Goal: Use online tool/utility: Utilize a website feature to perform a specific function

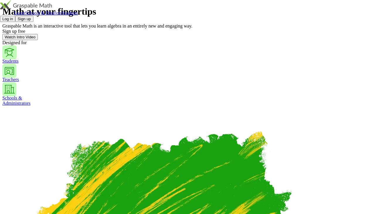
click at [33, 16] on button "Sign up" at bounding box center [24, 19] width 18 height 6
click at [15, 16] on button "Log in" at bounding box center [7, 19] width 15 height 6
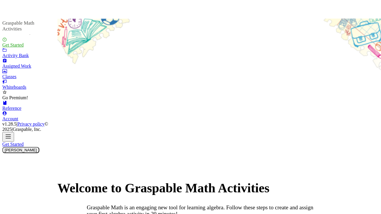
click at [24, 90] on div "Whiteboards" at bounding box center [29, 87] width 55 height 5
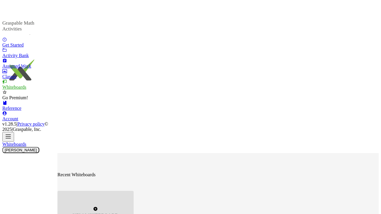
click at [112, 178] on div "New Whiteboard" at bounding box center [96, 212] width 76 height 43
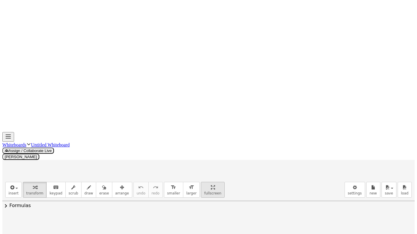
click at [204, 178] on span "fullscreen" at bounding box center [212, 194] width 17 height 4
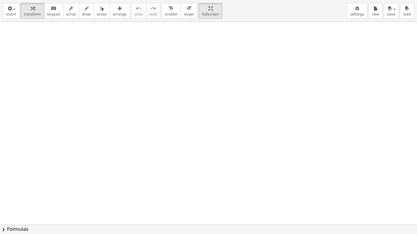
click at [69, 56] on div at bounding box center [208, 225] width 417 height 406
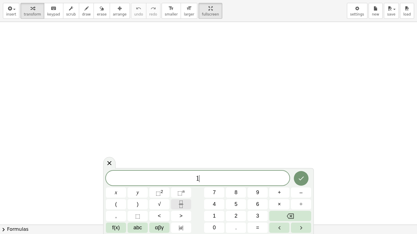
click at [176, 178] on button "Fraction" at bounding box center [181, 205] width 20 height 10
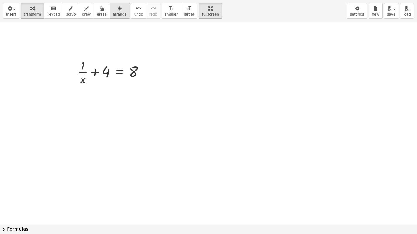
click at [118, 11] on icon "button" at bounding box center [120, 8] width 4 height 7
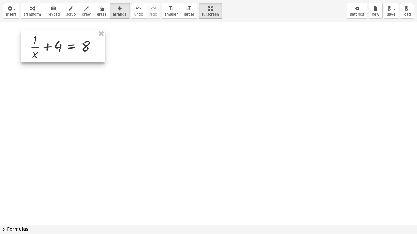
drag, startPoint x: 107, startPoint y: 69, endPoint x: 60, endPoint y: 44, distance: 54.2
click at [60, 44] on div at bounding box center [63, 46] width 84 height 32
click at [33, 13] on span "transform" at bounding box center [32, 14] width 17 height 4
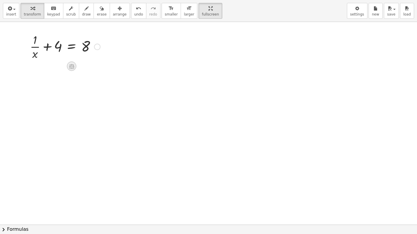
click at [72, 67] on icon at bounding box center [71, 66] width 5 height 5
click at [93, 66] on icon at bounding box center [95, 66] width 4 height 1
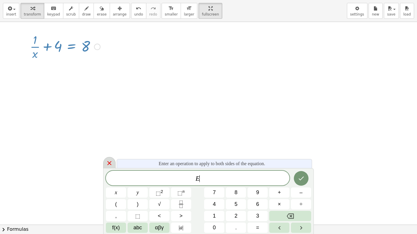
click at [112, 165] on icon at bounding box center [109, 163] width 7 height 7
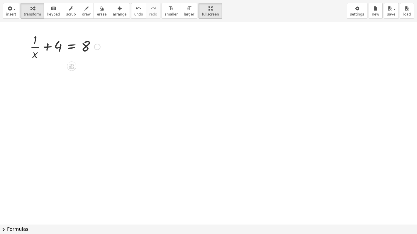
click at [97, 48] on div at bounding box center [97, 47] width 6 height 6
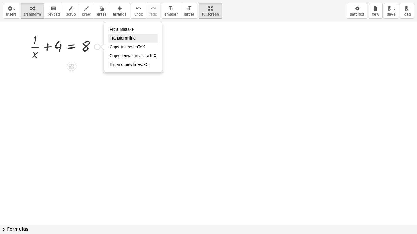
click at [124, 38] on span "Transform line" at bounding box center [123, 38] width 26 height 5
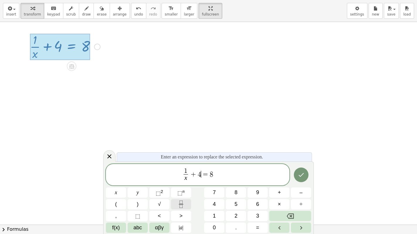
click at [186, 178] on button "Fraction" at bounding box center [181, 205] width 20 height 10
click at [183, 178] on icon "Fraction" at bounding box center [181, 206] width 3 height 3
click at [184, 173] on span "1" at bounding box center [182, 171] width 4 height 6
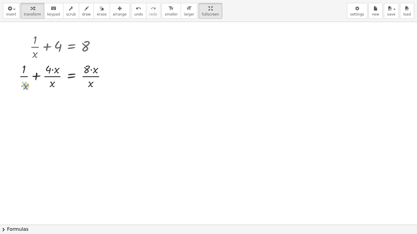
drag, startPoint x: 22, startPoint y: 85, endPoint x: 23, endPoint y: 88, distance: 2.9
click at [23, 88] on div at bounding box center [65, 75] width 98 height 29
click at [37, 75] on div at bounding box center [65, 75] width 98 height 29
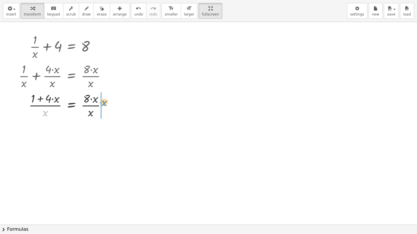
drag, startPoint x: 44, startPoint y: 113, endPoint x: 103, endPoint y: 103, distance: 59.9
click at [103, 103] on div at bounding box center [65, 104] width 98 height 29
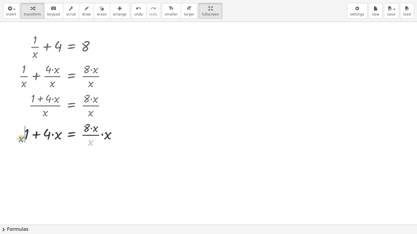
drag, startPoint x: 91, startPoint y: 141, endPoint x: 21, endPoint y: 138, distance: 69.9
click at [21, 138] on div at bounding box center [70, 134] width 109 height 29
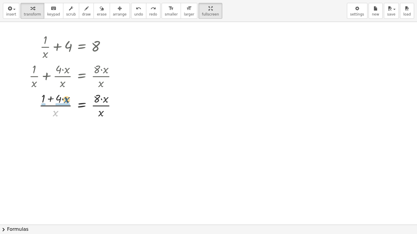
drag, startPoint x: 58, startPoint y: 112, endPoint x: 68, endPoint y: 99, distance: 17.1
click at [68, 99] on div at bounding box center [75, 104] width 98 height 29
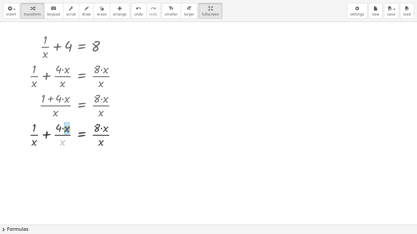
drag, startPoint x: 62, startPoint y: 143, endPoint x: 62, endPoint y: 148, distance: 4.7
click at [62, 148] on div at bounding box center [75, 134] width 98 height 29
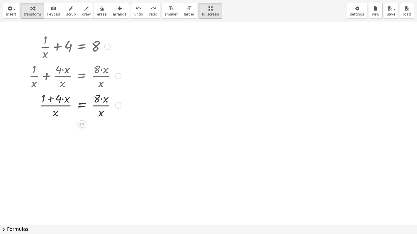
click at [81, 125] on icon at bounding box center [81, 125] width 5 height 5
click at [93, 124] on span "÷" at bounding box center [93, 125] width 3 height 9
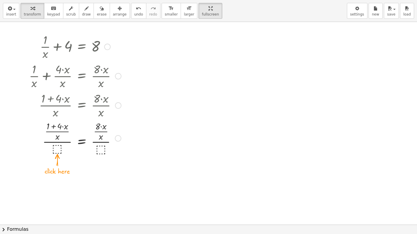
click at [59, 149] on div at bounding box center [75, 138] width 98 height 36
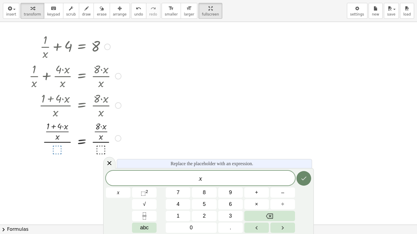
click at [306, 178] on button "Done" at bounding box center [304, 178] width 15 height 15
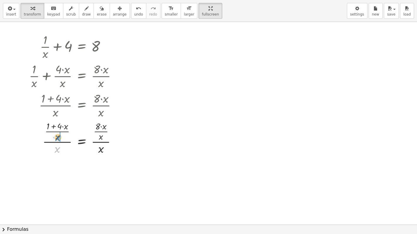
drag, startPoint x: 58, startPoint y: 150, endPoint x: 58, endPoint y: 138, distance: 11.8
click at [58, 138] on div at bounding box center [75, 138] width 98 height 36
click at [55, 151] on div at bounding box center [77, 138] width 94 height 36
drag, startPoint x: 58, startPoint y: 138, endPoint x: 58, endPoint y: 152, distance: 13.2
click at [58, 152] on div at bounding box center [77, 138] width 94 height 36
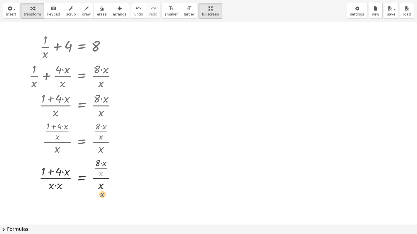
drag, startPoint x: 101, startPoint y: 173, endPoint x: 102, endPoint y: 194, distance: 21.2
drag, startPoint x: 100, startPoint y: 173, endPoint x: 96, endPoint y: 187, distance: 14.8
click at [96, 178] on div at bounding box center [75, 174] width 98 height 36
click at [101, 178] on div at bounding box center [75, 174] width 98 height 29
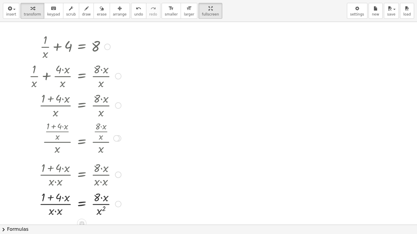
click at [57, 178] on div at bounding box center [75, 203] width 98 height 29
click at [136, 8] on icon "undo" at bounding box center [139, 8] width 6 height 7
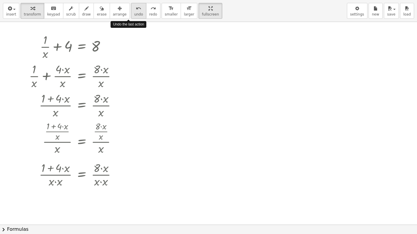
click at [136, 8] on icon "undo" at bounding box center [139, 8] width 6 height 7
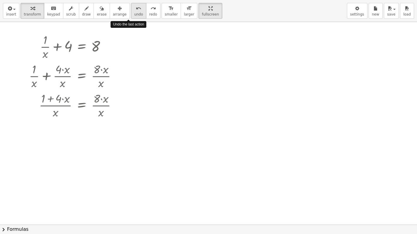
click at [136, 8] on icon "undo" at bounding box center [139, 8] width 6 height 7
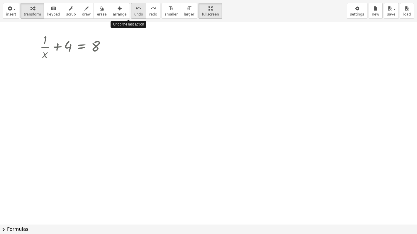
click at [136, 8] on icon "undo" at bounding box center [139, 8] width 6 height 7
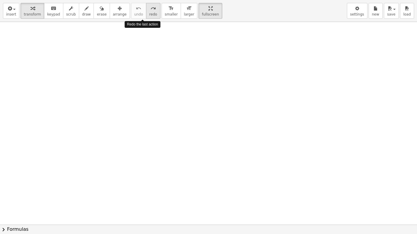
click at [151, 9] on icon "redo" at bounding box center [154, 8] width 6 height 7
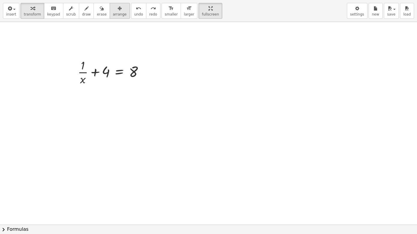
click at [118, 8] on icon "button" at bounding box center [120, 8] width 4 height 7
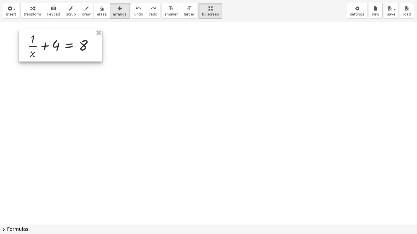
drag, startPoint x: 98, startPoint y: 81, endPoint x: 48, endPoint y: 55, distance: 56.7
click at [48, 55] on div at bounding box center [61, 45] width 84 height 32
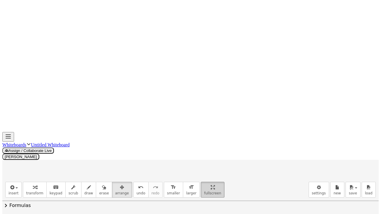
click at [204, 178] on span "fullscreen" at bounding box center [212, 194] width 17 height 4
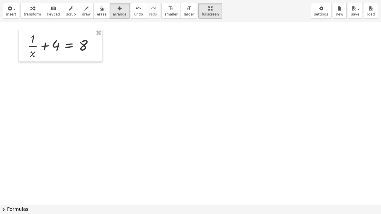
click at [152, 99] on div at bounding box center [190, 205] width 381 height 366
click at [33, 15] on span "transform" at bounding box center [32, 14] width 17 height 4
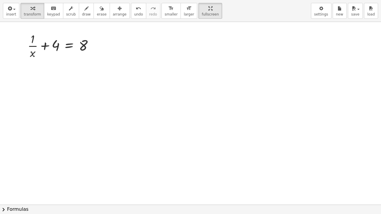
click at [107, 112] on div at bounding box center [190, 205] width 381 height 366
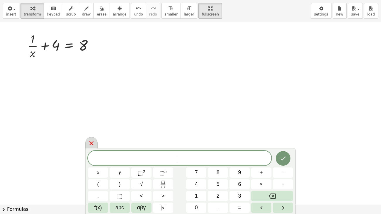
click at [93, 143] on icon at bounding box center [91, 143] width 7 height 7
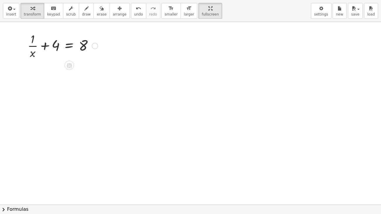
click at [95, 48] on div at bounding box center [95, 46] width 6 height 6
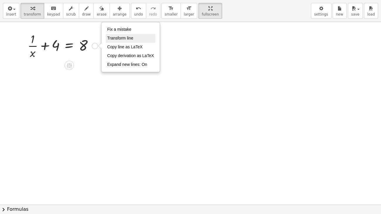
click at [117, 39] on span "Transform line" at bounding box center [120, 38] width 26 height 5
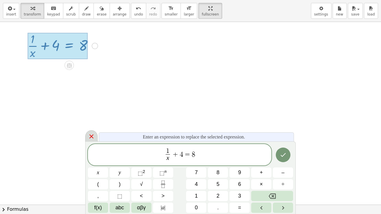
click at [94, 137] on icon at bounding box center [91, 136] width 7 height 7
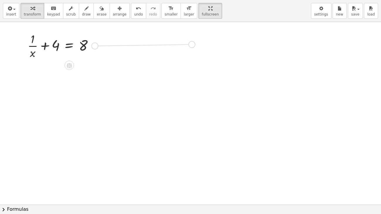
drag, startPoint x: 94, startPoint y: 45, endPoint x: 191, endPoint y: 44, distance: 97.1
click at [191, 44] on div "+ · 1 · x + 4 = 8 Fix a mistake Transform line Copy line as LaTeX Copy derivati…" at bounding box center [190, 205] width 381 height 366
click at [191, 44] on div at bounding box center [155, 41] width 76 height 29
click at [187, 43] on div at bounding box center [187, 42] width 6 height 6
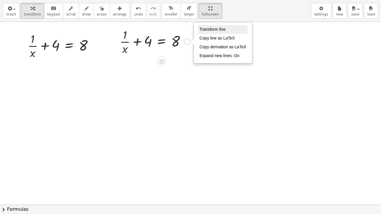
click at [211, 29] on span "Transform line" at bounding box center [213, 29] width 26 height 5
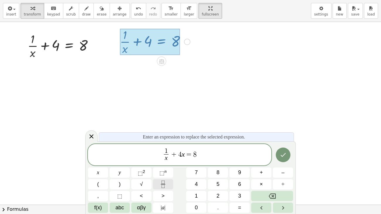
click at [163, 178] on icon "Fraction" at bounding box center [163, 184] width 7 height 7
click at [162, 178] on icon "Fraction" at bounding box center [163, 184] width 7 height 7
click at [280, 158] on icon "Done" at bounding box center [283, 155] width 7 height 7
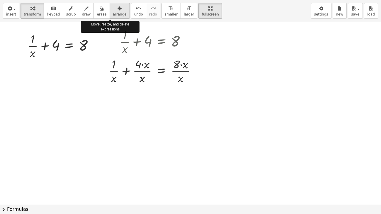
click at [113, 13] on span "arrange" at bounding box center [120, 14] width 14 height 4
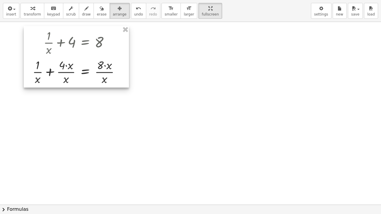
drag, startPoint x: 114, startPoint y: 38, endPoint x: 38, endPoint y: 39, distance: 76.6
click at [38, 39] on div at bounding box center [76, 57] width 105 height 62
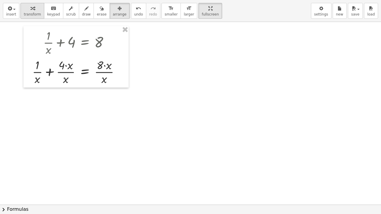
click at [36, 11] on button "transform" at bounding box center [33, 11] width 24 height 16
click at [122, 73] on div "Transform line Copy line as LaTeX Copy derivation as LaTeX Expand new lines: On" at bounding box center [121, 72] width 6 height 6
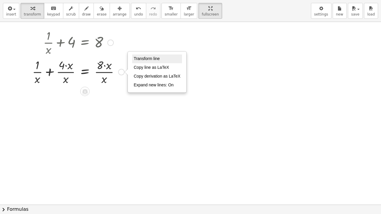
click at [144, 59] on span "Transform line" at bounding box center [147, 58] width 26 height 5
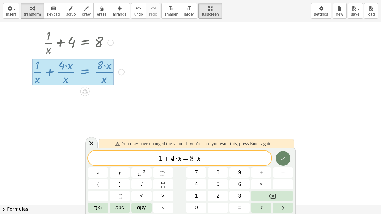
click at [282, 158] on icon "Done" at bounding box center [283, 159] width 5 height 4
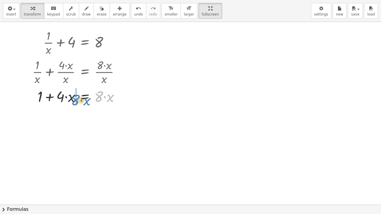
drag, startPoint x: 100, startPoint y: 97, endPoint x: 77, endPoint y: 100, distance: 23.6
click at [77, 100] on div at bounding box center [78, 96] width 98 height 20
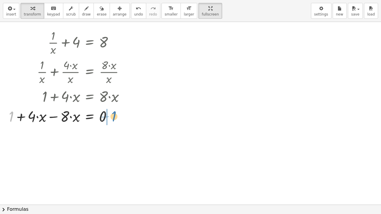
drag, startPoint x: 13, startPoint y: 119, endPoint x: 116, endPoint y: 119, distance: 102.7
click at [116, 119] on div at bounding box center [69, 116] width 126 height 20
click at [55, 119] on div at bounding box center [79, 116] width 108 height 20
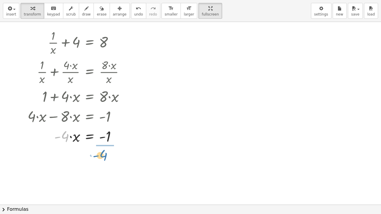
drag, startPoint x: 66, startPoint y: 138, endPoint x: 105, endPoint y: 157, distance: 42.5
click at [105, 157] on div "+ · 1 · x + 4 = 8 + · 1 · x + · 4 · x · x = · 8 · x · x + 1 + · 4 · x = · 8 · x…" at bounding box center [190, 205] width 381 height 366
click at [109, 162] on div at bounding box center [80, 160] width 110 height 29
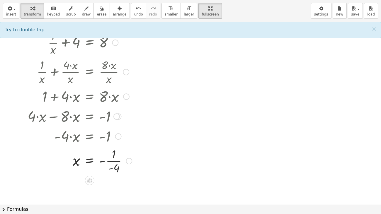
click at [109, 162] on div at bounding box center [80, 160] width 110 height 29
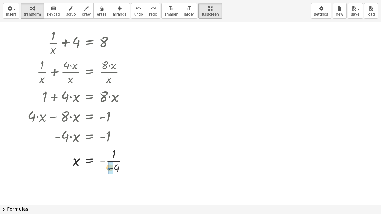
drag, startPoint x: 103, startPoint y: 162, endPoint x: 110, endPoint y: 169, distance: 10.2
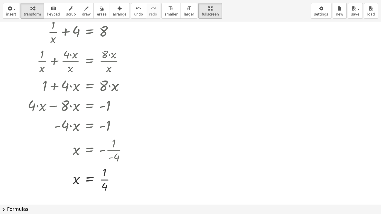
scroll to position [11, 0]
click at [131, 17] on button "undo undo" at bounding box center [138, 11] width 15 height 16
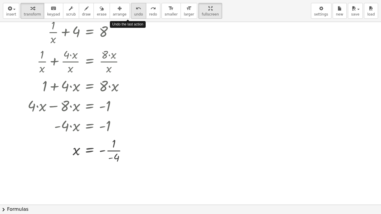
click at [131, 17] on button "undo undo" at bounding box center [138, 11] width 15 height 16
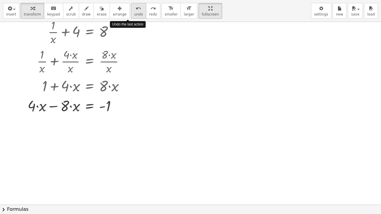
click at [131, 17] on button "undo undo" at bounding box center [138, 11] width 15 height 16
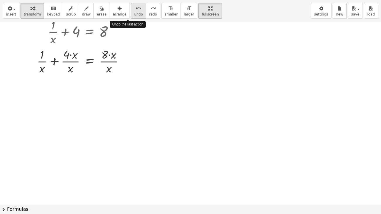
click at [131, 17] on button "undo undo" at bounding box center [138, 11] width 15 height 16
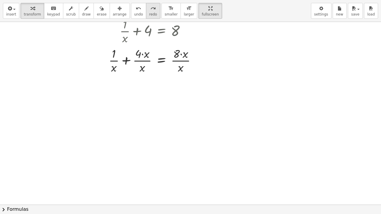
click at [149, 15] on span "redo" at bounding box center [153, 14] width 8 height 4
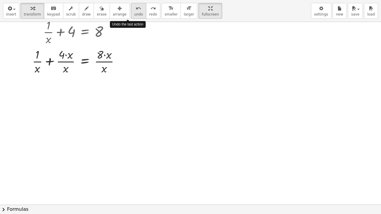
click at [131, 12] on button "undo undo" at bounding box center [138, 11] width 15 height 16
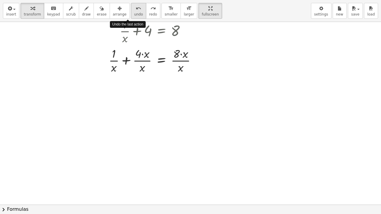
click at [131, 12] on button "undo undo" at bounding box center [138, 11] width 15 height 16
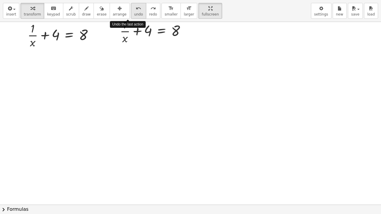
click at [131, 12] on button "undo undo" at bounding box center [138, 11] width 15 height 16
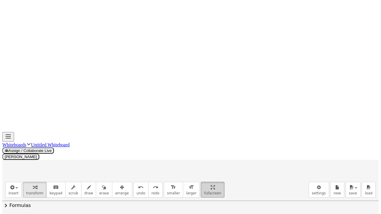
click at [201, 178] on button "fullscreen" at bounding box center [212, 190] width 23 height 16
click at [204, 178] on div "button" at bounding box center [212, 187] width 17 height 7
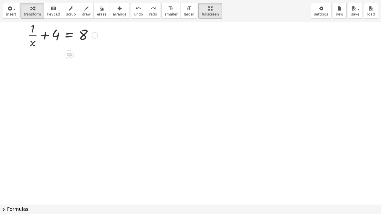
click at [94, 36] on div at bounding box center [95, 35] width 6 height 6
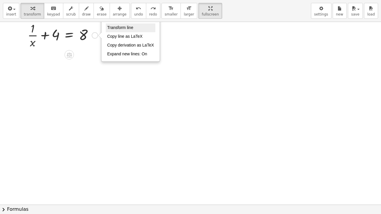
click at [121, 29] on span "Transform line" at bounding box center [120, 27] width 26 height 5
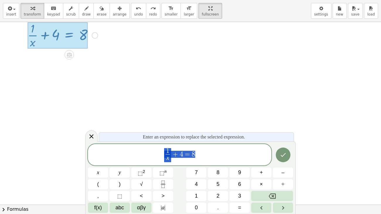
click at [205, 160] on span "1 x ​ + 4 = 8" at bounding box center [180, 156] width 184 height 16
click at [167, 178] on icon "Fraction" at bounding box center [163, 184] width 7 height 7
click at [165, 178] on icon "Fraction" at bounding box center [163, 184] width 7 height 7
click at [284, 158] on icon "Done" at bounding box center [283, 155] width 7 height 7
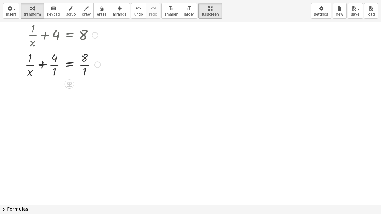
click at [97, 66] on div "Fix a mistake Transform line Copy line as LaTeX Copy derivation as LaTeX Expand…" at bounding box center [97, 65] width 6 height 6
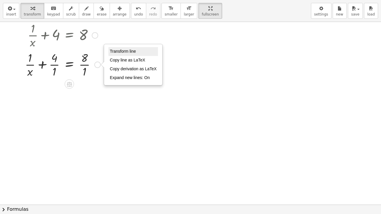
click at [123, 53] on span "Transform line" at bounding box center [123, 51] width 26 height 5
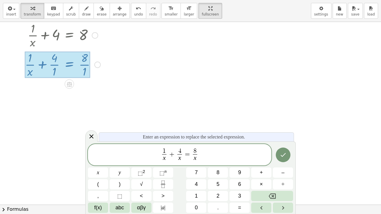
click at [184, 152] on span "=" at bounding box center [187, 154] width 9 height 7
click at [280, 152] on icon "Done" at bounding box center [283, 155] width 7 height 7
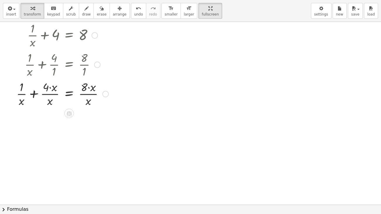
click at [104, 91] on div "Transform line Copy line as LaTeX Copy derivation as LaTeX Expand new lines: On" at bounding box center [105, 94] width 6 height 6
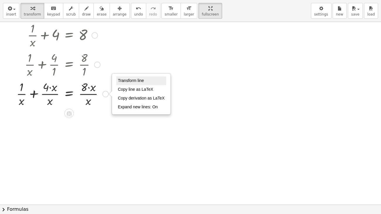
click at [131, 82] on span "Transform line" at bounding box center [131, 80] width 26 height 5
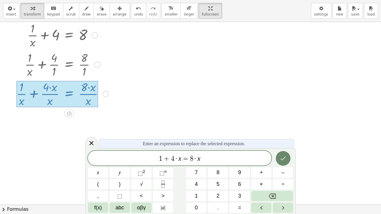
click at [283, 158] on icon "Done" at bounding box center [283, 158] width 7 height 7
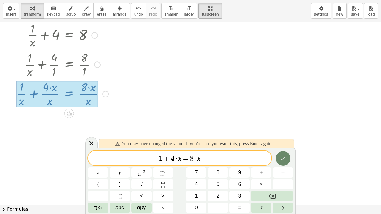
click at [283, 158] on icon "Done" at bounding box center [283, 158] width 7 height 7
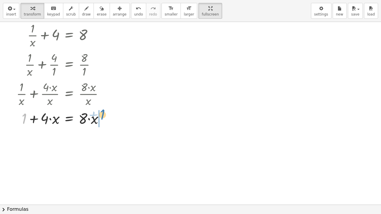
drag, startPoint x: 24, startPoint y: 122, endPoint x: 107, endPoint y: 119, distance: 82.5
click at [107, 119] on div at bounding box center [62, 118] width 98 height 20
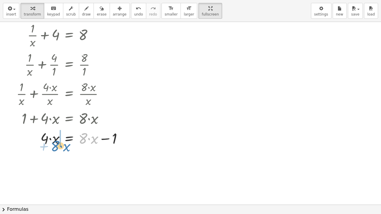
drag, startPoint x: 87, startPoint y: 140, endPoint x: 58, endPoint y: 145, distance: 28.9
click at [58, 145] on div at bounding box center [70, 138] width 114 height 20
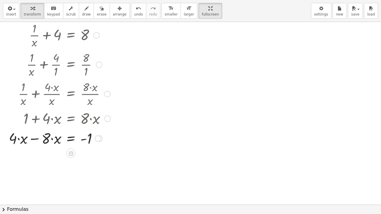
click at [33, 140] on div at bounding box center [60, 138] width 108 height 20
drag, startPoint x: 44, startPoint y: 159, endPoint x: 87, endPoint y: 175, distance: 46.6
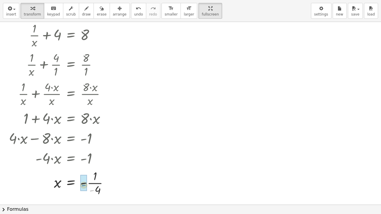
drag, startPoint x: 91, startPoint y: 192, endPoint x: 83, endPoint y: 185, distance: 10.3
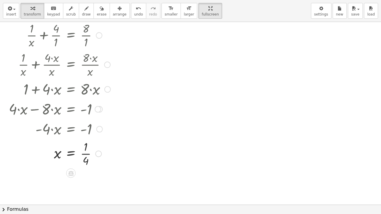
scroll to position [40, 0]
click at [87, 154] on div at bounding box center [60, 152] width 108 height 29
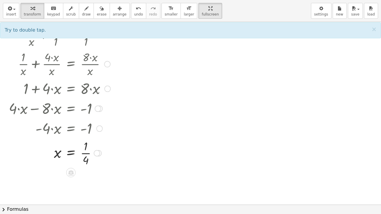
click at [88, 154] on div at bounding box center [60, 152] width 108 height 29
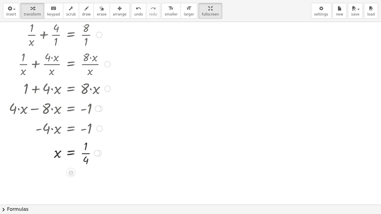
click at [88, 154] on div at bounding box center [60, 152] width 108 height 29
click at [134, 14] on span "undo" at bounding box center [138, 14] width 9 height 4
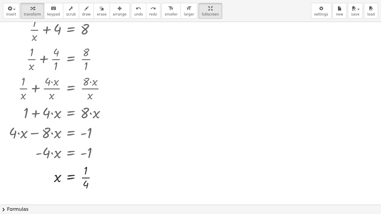
scroll to position [15, 0]
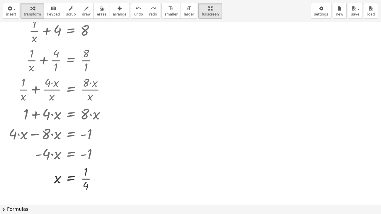
click at [143, 35] on div at bounding box center [190, 190] width 381 height 366
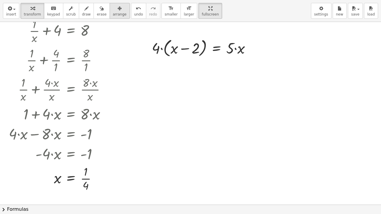
click at [113, 13] on span "arrange" at bounding box center [120, 14] width 14 height 4
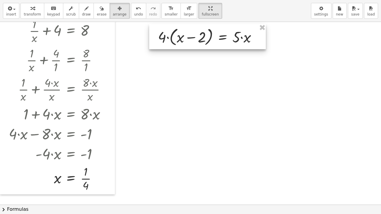
drag, startPoint x: 175, startPoint y: 53, endPoint x: 183, endPoint y: 41, distance: 13.3
click at [183, 41] on div at bounding box center [207, 36] width 117 height 25
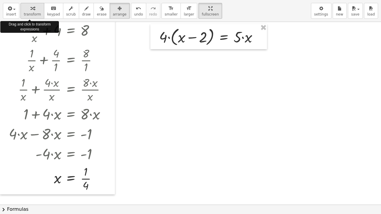
click at [31, 7] on icon "button" at bounding box center [33, 8] width 4 height 7
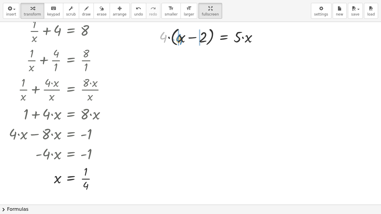
drag, startPoint x: 164, startPoint y: 37, endPoint x: 181, endPoint y: 39, distance: 16.6
click at [181, 39] on div at bounding box center [210, 37] width 109 height 22
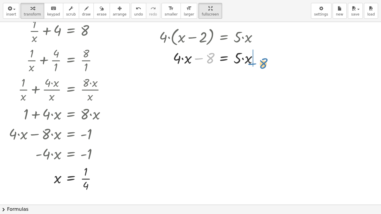
drag, startPoint x: 211, startPoint y: 57, endPoint x: 265, endPoint y: 62, distance: 54.0
click at [265, 62] on div at bounding box center [210, 58] width 109 height 20
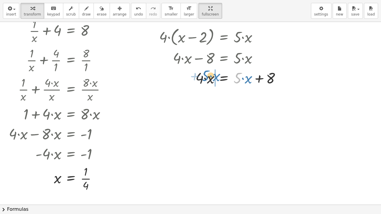
drag, startPoint x: 239, startPoint y: 78, endPoint x: 207, endPoint y: 76, distance: 32.0
click at [207, 76] on div at bounding box center [220, 78] width 129 height 20
click at [188, 78] on div at bounding box center [210, 78] width 109 height 20
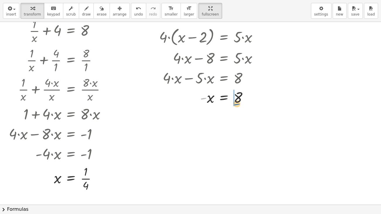
drag, startPoint x: 203, startPoint y: 99, endPoint x: 237, endPoint y: 105, distance: 34.0
click at [237, 105] on div at bounding box center [210, 97] width 109 height 19
click at [186, 151] on div at bounding box center [190, 190] width 381 height 366
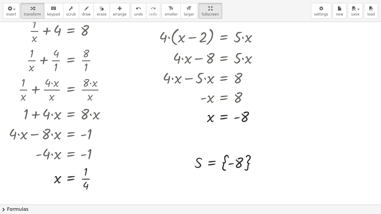
click at [181, 100] on div "insert select one: Math Expression Function Text Youtube Video Graphing Geometr…" at bounding box center [190, 107] width 381 height 214
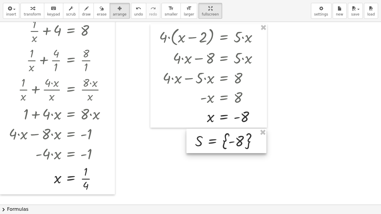
drag, startPoint x: 195, startPoint y: 159, endPoint x: 196, endPoint y: 138, distance: 21.4
click at [196, 138] on div at bounding box center [227, 141] width 80 height 24
click at [326, 121] on div at bounding box center [190, 190] width 381 height 366
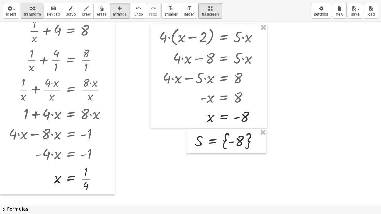
click at [34, 8] on div "button" at bounding box center [32, 8] width 17 height 7
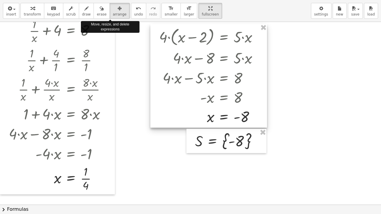
drag, startPoint x: 104, startPoint y: 10, endPoint x: 180, endPoint y: 36, distance: 80.2
click at [180, 36] on div "insert select one: Math Expression Function Text Youtube Video Graphing Geometr…" at bounding box center [190, 107] width 381 height 214
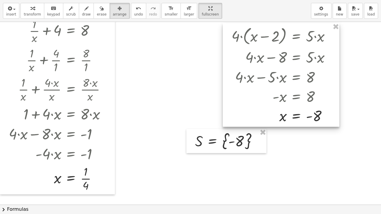
drag, startPoint x: 180, startPoint y: 36, endPoint x: 251, endPoint y: 35, distance: 71.6
click at [251, 35] on div at bounding box center [281, 75] width 117 height 104
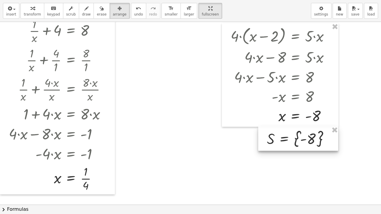
drag, startPoint x: 197, startPoint y: 133, endPoint x: 269, endPoint y: 130, distance: 71.9
click at [269, 130] on div at bounding box center [299, 139] width 80 height 24
click at [128, 133] on div at bounding box center [190, 190] width 381 height 366
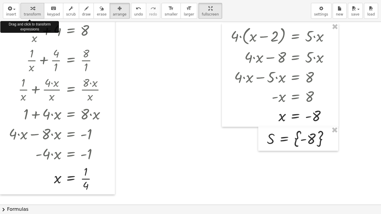
click at [31, 10] on icon "button" at bounding box center [33, 8] width 4 height 7
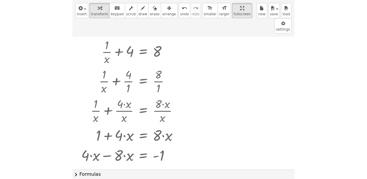
scroll to position [9, 0]
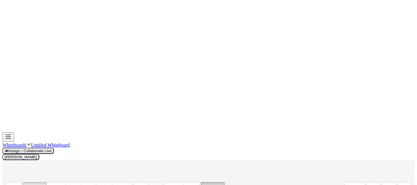
click at [204, 178] on div "button" at bounding box center [212, 187] width 17 height 7
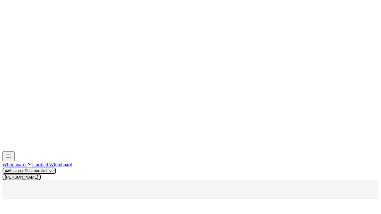
scroll to position [9, 0]
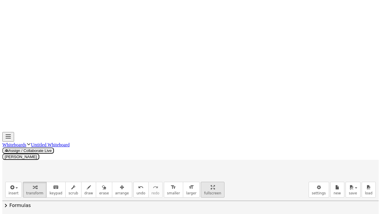
click at [211, 178] on icon "button" at bounding box center [213, 187] width 4 height 7
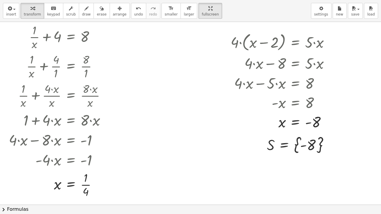
click at [185, 101] on div at bounding box center [190, 196] width 381 height 366
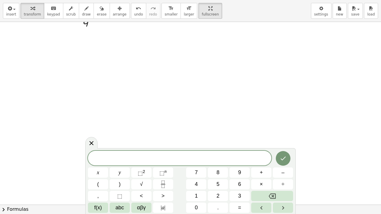
scroll to position [179, 0]
click at [161, 178] on icon "Fraction" at bounding box center [163, 184] width 7 height 7
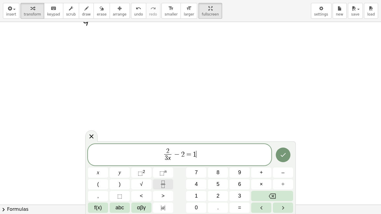
click at [166, 178] on icon "Fraction" at bounding box center [163, 184] width 7 height 7
click at [280, 154] on icon "Done" at bounding box center [283, 155] width 7 height 7
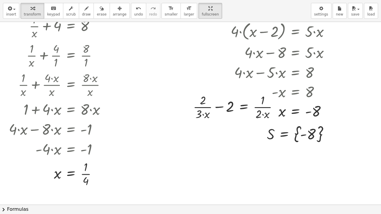
scroll to position [0, 0]
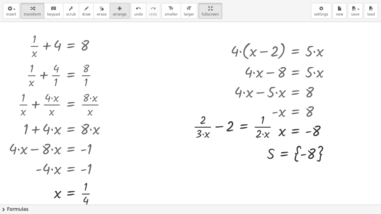
click at [115, 14] on span "arrange" at bounding box center [120, 14] width 14 height 4
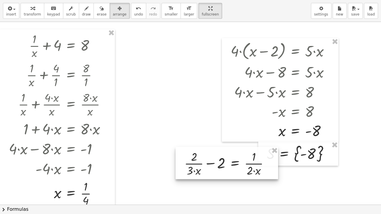
drag, startPoint x: 227, startPoint y: 131, endPoint x: 219, endPoint y: 168, distance: 38.0
click at [219, 168] on div at bounding box center [227, 163] width 103 height 32
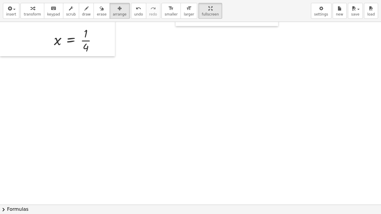
scroll to position [147, 0]
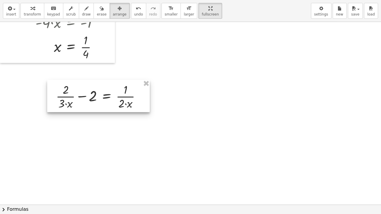
drag, startPoint x: 205, startPoint y: 30, endPoint x: 76, endPoint y: 109, distance: 151.4
click at [76, 109] on div at bounding box center [98, 96] width 103 height 32
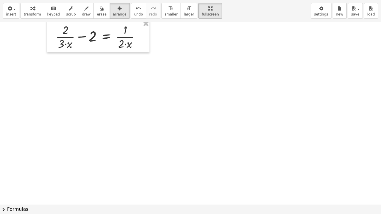
scroll to position [207, 0]
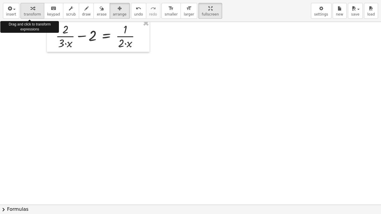
click at [31, 13] on span "transform" at bounding box center [32, 14] width 17 height 4
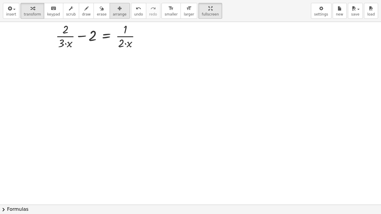
click at [113, 10] on div "button" at bounding box center [120, 8] width 14 height 7
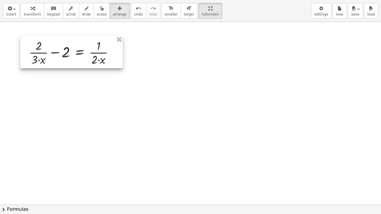
drag, startPoint x: 104, startPoint y: 33, endPoint x: 77, endPoint y: 49, distance: 31.4
click at [77, 49] on div at bounding box center [71, 52] width 103 height 32
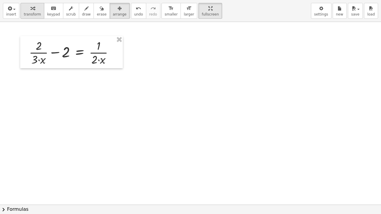
click at [36, 14] on span "transform" at bounding box center [32, 14] width 17 height 4
click at [116, 53] on div at bounding box center [115, 53] width 6 height 6
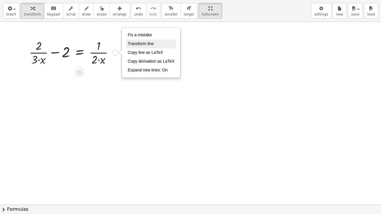
click at [143, 43] on span "Transform line" at bounding box center [141, 43] width 26 height 5
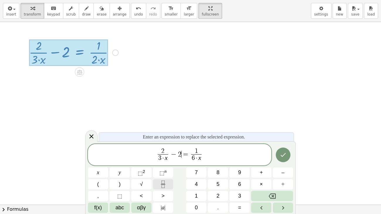
click at [163, 178] on icon "Fraction" at bounding box center [163, 186] width 3 height 3
click at [162, 155] on span "6 ​ · x" at bounding box center [160, 159] width 11 height 8
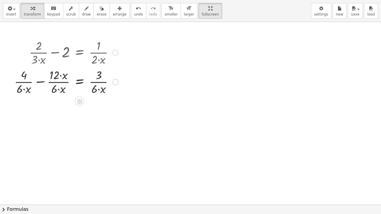
click at [115, 83] on div "Fix a mistake Transform line Copy line as LaTeX Copy derivation as LaTeX Expand…" at bounding box center [115, 82] width 6 height 6
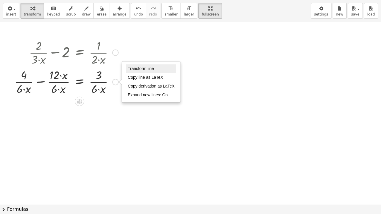
click at [143, 69] on span "Transform line" at bounding box center [141, 68] width 26 height 5
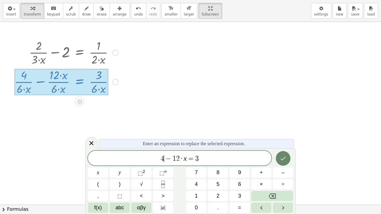
click at [284, 158] on icon "Done" at bounding box center [283, 158] width 7 height 7
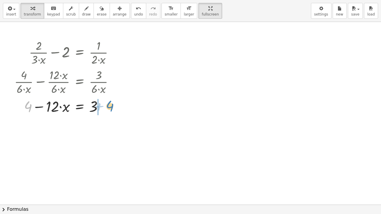
drag, startPoint x: 30, startPoint y: 109, endPoint x: 114, endPoint y: 109, distance: 83.9
click at [114, 109] on div at bounding box center [66, 106] width 110 height 20
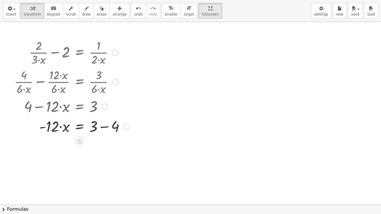
click at [104, 126] on div at bounding box center [71, 126] width 121 height 20
drag, startPoint x: 50, startPoint y: 148, endPoint x: 98, endPoint y: 159, distance: 50.0
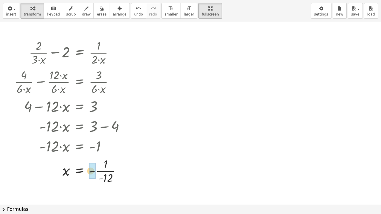
drag, startPoint x: 101, startPoint y: 180, endPoint x: 91, endPoint y: 173, distance: 12.2
drag, startPoint x: 116, startPoint y: 54, endPoint x: 335, endPoint y: 53, distance: 219.5
click at [335, 53] on div "+ · 1 · x + 4 = 8 + · 1 · x + · 4 · 1 = · 8 · 1 + · 1 · x + · 4 · x · x = · 8 ·…" at bounding box center [190, 89] width 381 height 549
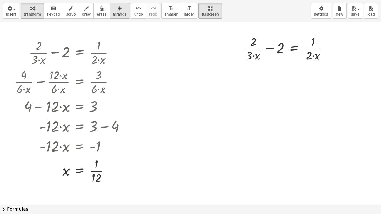
click at [115, 14] on span "arrange" at bounding box center [120, 14] width 14 height 4
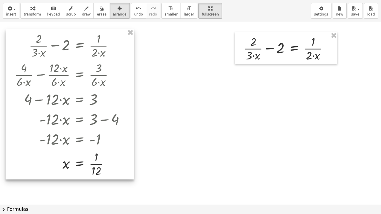
drag, startPoint x: 104, startPoint y: 81, endPoint x: 104, endPoint y: 74, distance: 7.0
click at [104, 74] on div at bounding box center [70, 104] width 129 height 151
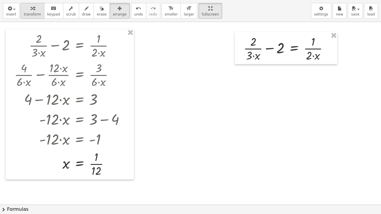
click at [31, 13] on span "transform" at bounding box center [32, 14] width 17 height 4
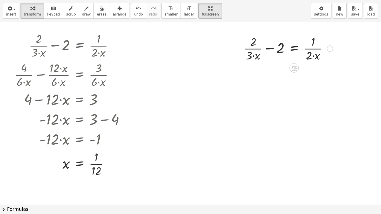
click at [331, 50] on div at bounding box center [330, 48] width 6 height 6
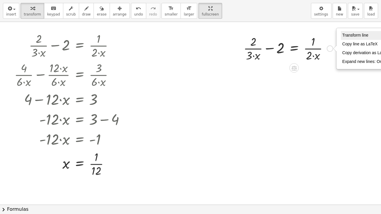
click at [351, 36] on span "Transform line" at bounding box center [356, 35] width 26 height 5
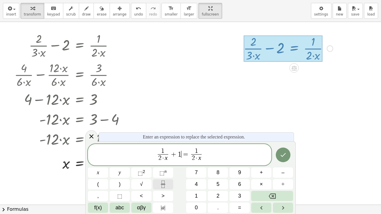
click at [165, 178] on icon "Fraction" at bounding box center [163, 186] width 3 height 3
click at [282, 153] on icon "Done" at bounding box center [283, 155] width 7 height 7
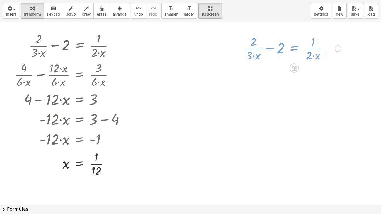
click at [282, 153] on div at bounding box center [190, 89] width 381 height 549
click at [0, 0] on button "Done" at bounding box center [0, 0] width 0 height 0
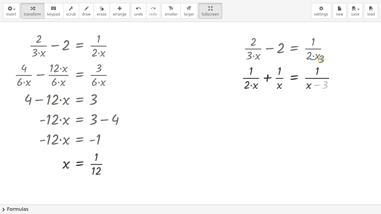
drag, startPoint x: 342, startPoint y: 78, endPoint x: 341, endPoint y: 60, distance: 17.9
click at [295, 49] on div "+ · 2 · 3 · x − 2 = · 1 · 2 · x − 3 + · 1 · 2 · x + · 1 · x = · 1 · ( + x − 3 )…" at bounding box center [295, 49] width 0 height 0
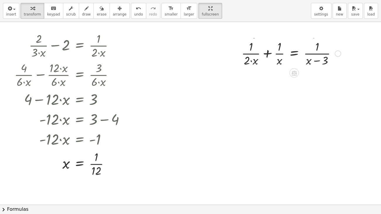
drag, startPoint x: 338, startPoint y: 79, endPoint x: 335, endPoint y: 52, distance: 26.8
click at [335, 52] on div "Transform line Copy line as LaTeX Copy derivation as LaTeX Expand new lines: On" at bounding box center [338, 53] width 6 height 6
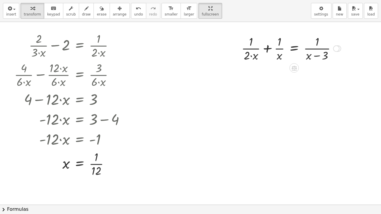
click at [338, 49] on div at bounding box center [337, 48] width 6 height 6
click at [354, 38] on li "Transform line" at bounding box center [373, 35] width 50 height 9
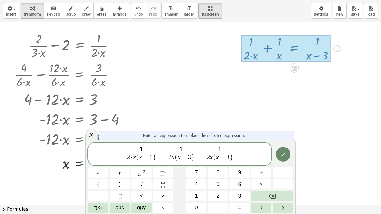
click at [280, 155] on icon "Done" at bounding box center [283, 154] width 7 height 7
click at [280, 155] on div at bounding box center [190, 89] width 381 height 549
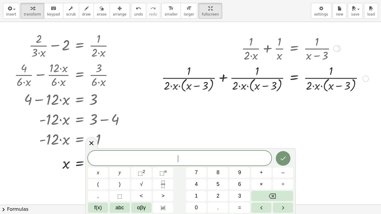
click at [367, 80] on div "Transform line Copy line as LaTeX Copy derivation as LaTeX Expand new lines: On" at bounding box center [366, 79] width 6 height 6
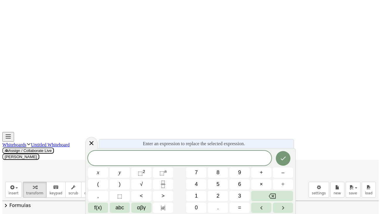
click at [211, 139] on div "Enter an expression to replace the selected expression." at bounding box center [196, 143] width 195 height 9
click at [92, 141] on icon at bounding box center [91, 143] width 7 height 7
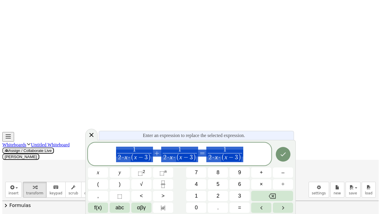
scroll to position [207, 0]
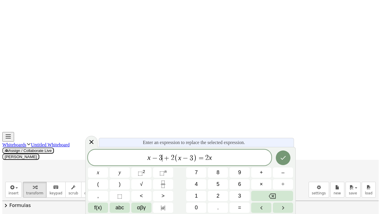
click at [282, 158] on button "Done" at bounding box center [283, 158] width 15 height 15
click at [282, 158] on icon "Done" at bounding box center [283, 158] width 5 height 4
click at [281, 160] on icon "Done" at bounding box center [283, 158] width 5 height 4
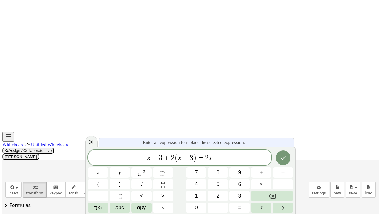
click at [283, 158] on icon "Done" at bounding box center [283, 158] width 7 height 7
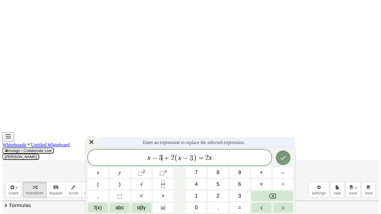
click at [276, 155] on button "Done" at bounding box center [283, 158] width 15 height 15
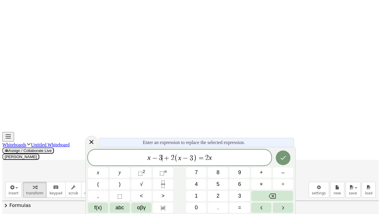
click at [276, 155] on button "Done" at bounding box center [283, 158] width 15 height 15
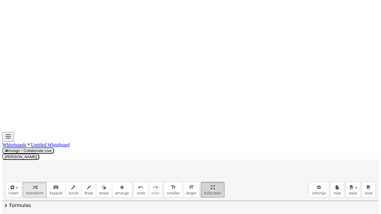
click at [204, 178] on div "button" at bounding box center [212, 187] width 17 height 7
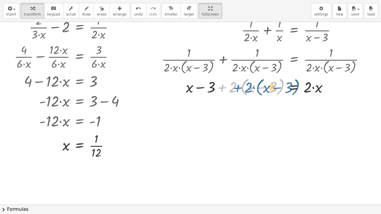
drag, startPoint x: 229, startPoint y: 88, endPoint x: 239, endPoint y: 89, distance: 9.4
click at [239, 89] on div at bounding box center [265, 87] width 213 height 22
drag, startPoint x: 234, startPoint y: 89, endPoint x: 248, endPoint y: 91, distance: 13.6
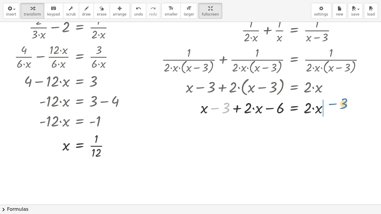
drag, startPoint x: 228, startPoint y: 112, endPoint x: 346, endPoint y: 107, distance: 118.3
click at [346, 107] on div at bounding box center [265, 108] width 213 height 20
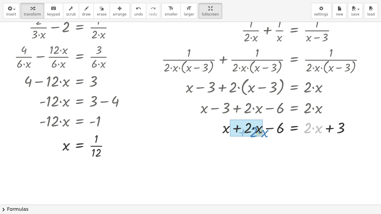
drag, startPoint x: 315, startPoint y: 129, endPoint x: 261, endPoint y: 133, distance: 54.1
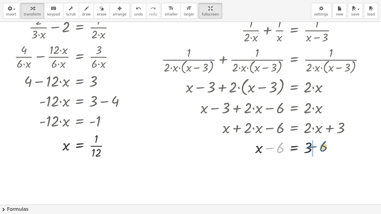
drag, startPoint x: 272, startPoint y: 150, endPoint x: 315, endPoint y: 148, distance: 43.2
click at [315, 148] on div at bounding box center [265, 148] width 213 height 20
click at [321, 169] on div at bounding box center [265, 168] width 213 height 20
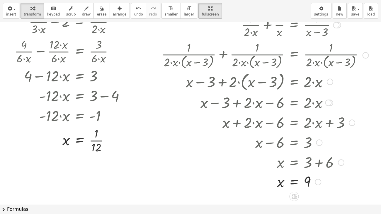
scroll to position [230, 0]
